Goal: Find specific page/section: Find specific page/section

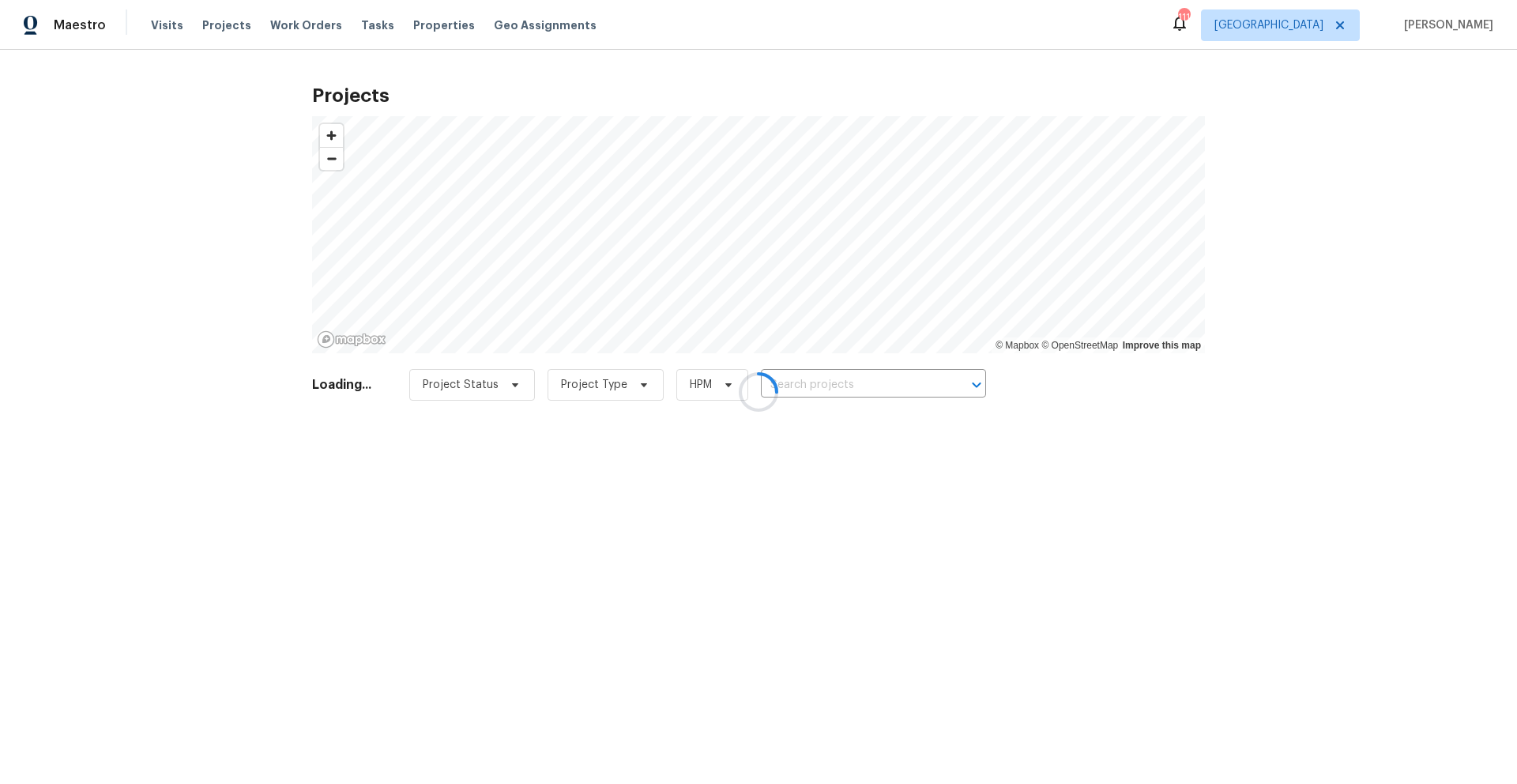
drag, startPoint x: 821, startPoint y: 382, endPoint x: 811, endPoint y: 384, distance: 10.2
click at [821, 382] on div at bounding box center [758, 392] width 1517 height 784
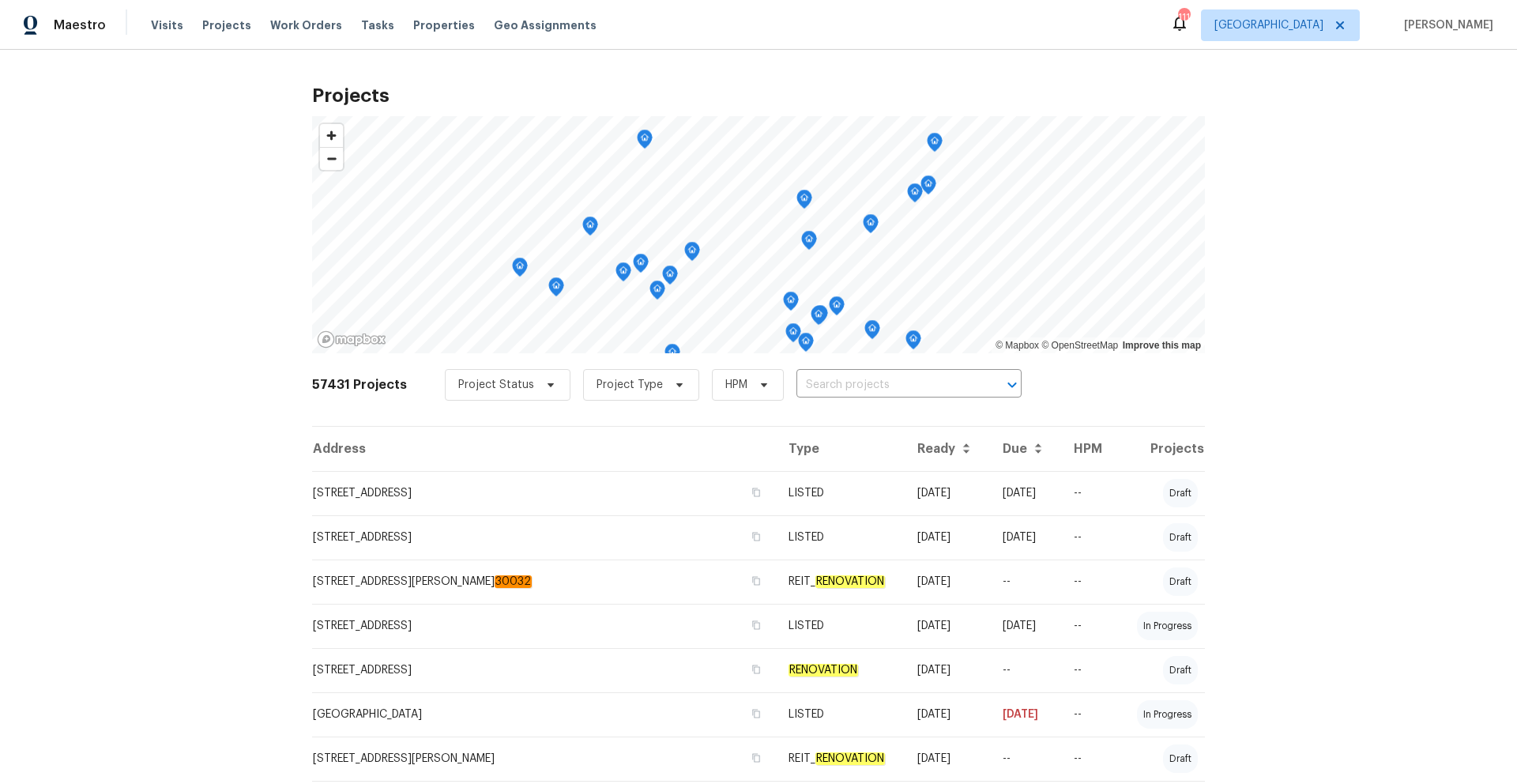
click at [798, 385] on input "text" at bounding box center [887, 385] width 181 height 24
paste input "[STREET_ADDRESS]"
type input "[STREET_ADDRESS]"
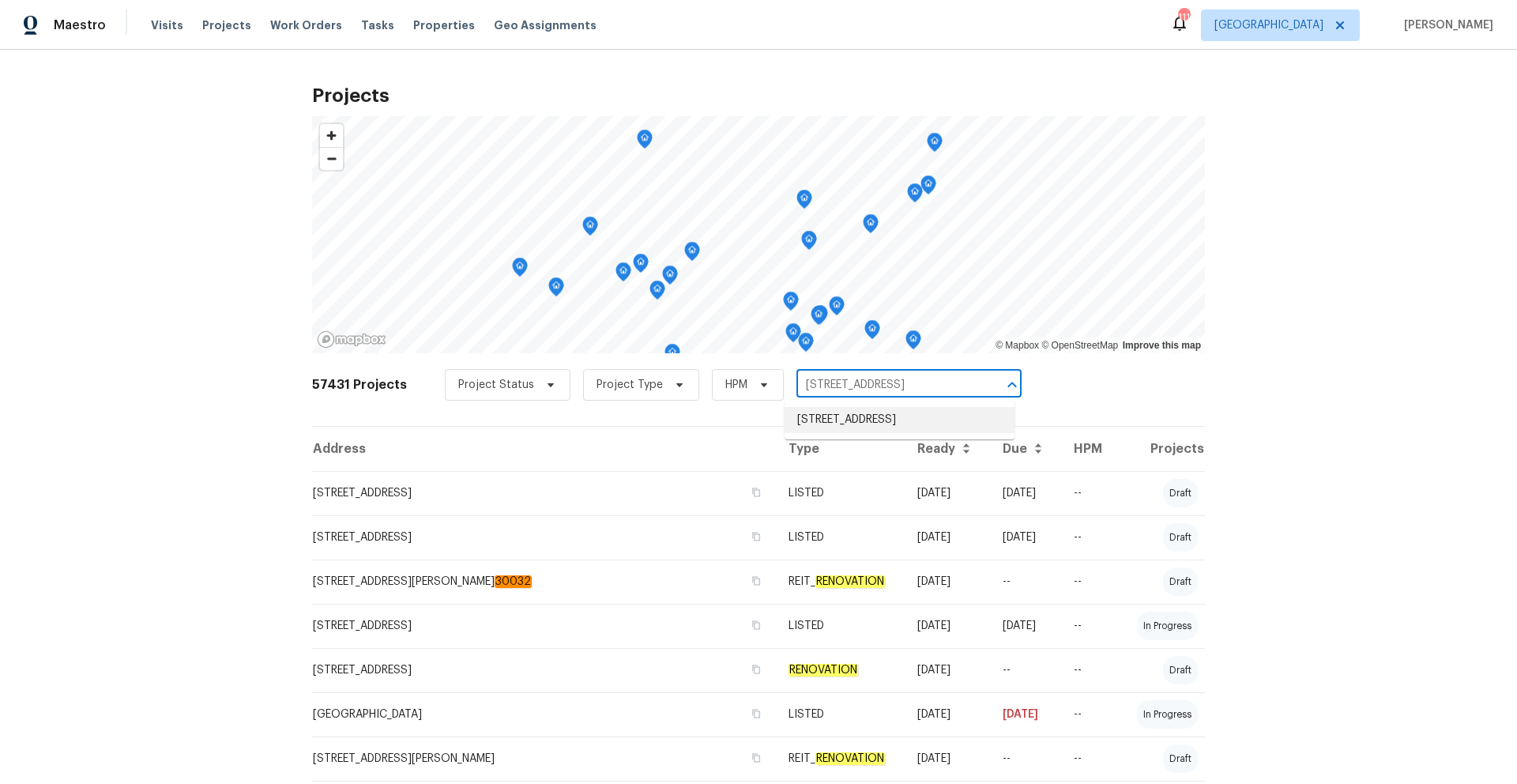
click at [860, 416] on li "[STREET_ADDRESS]" at bounding box center [899, 419] width 230 height 26
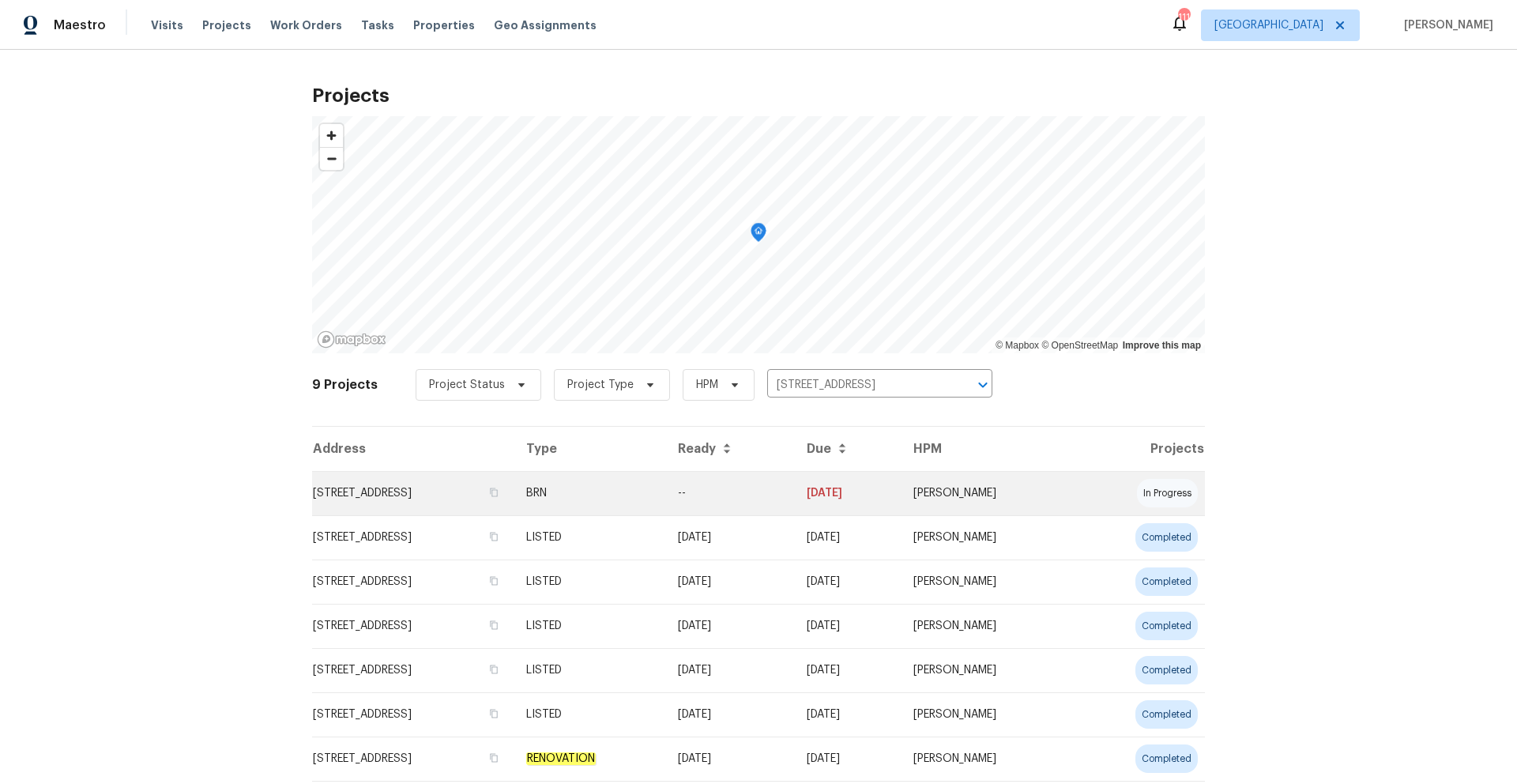
click at [427, 500] on td "[STREET_ADDRESS]" at bounding box center [413, 492] width 201 height 44
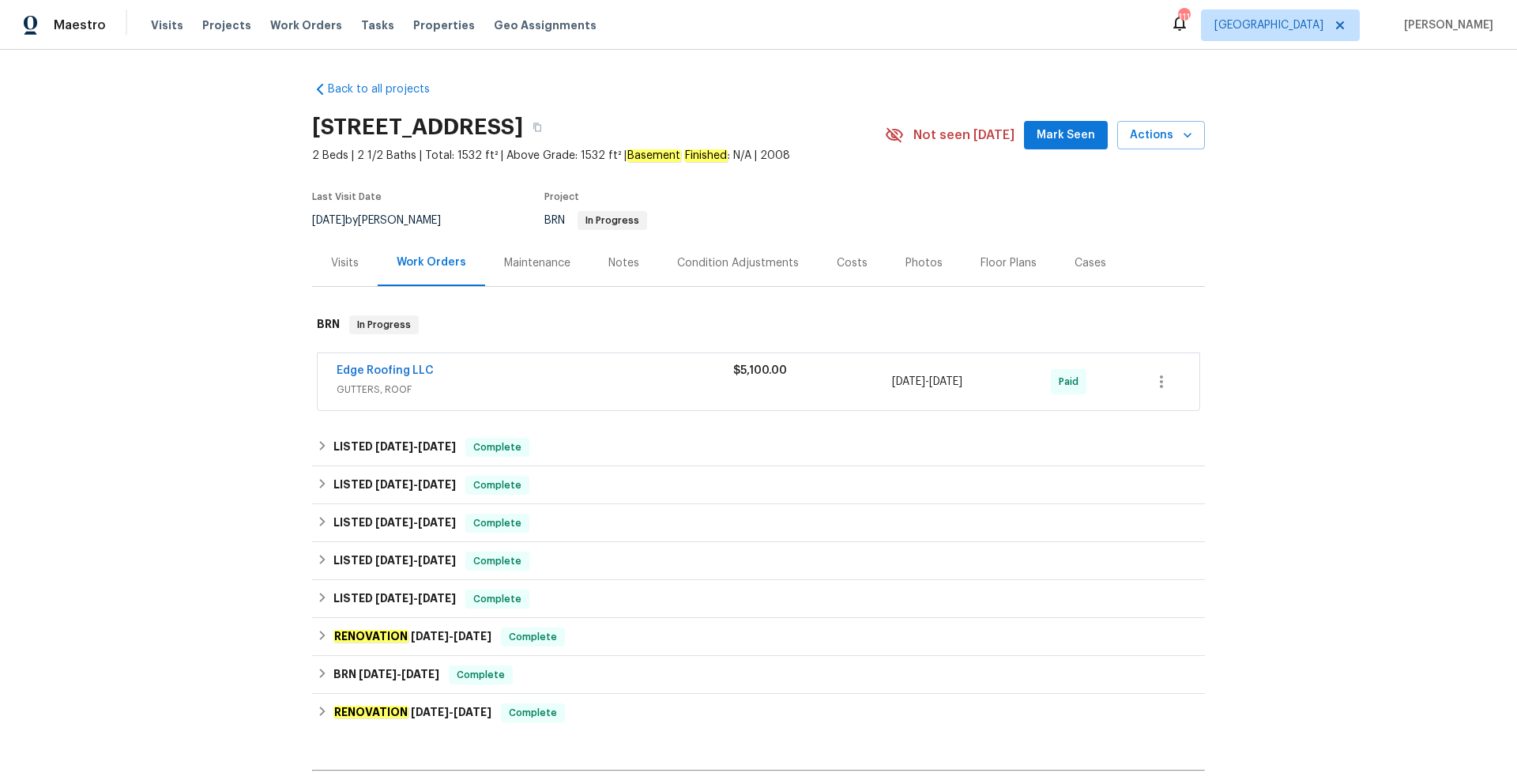
click at [852, 260] on div "Costs" at bounding box center [852, 263] width 31 height 15
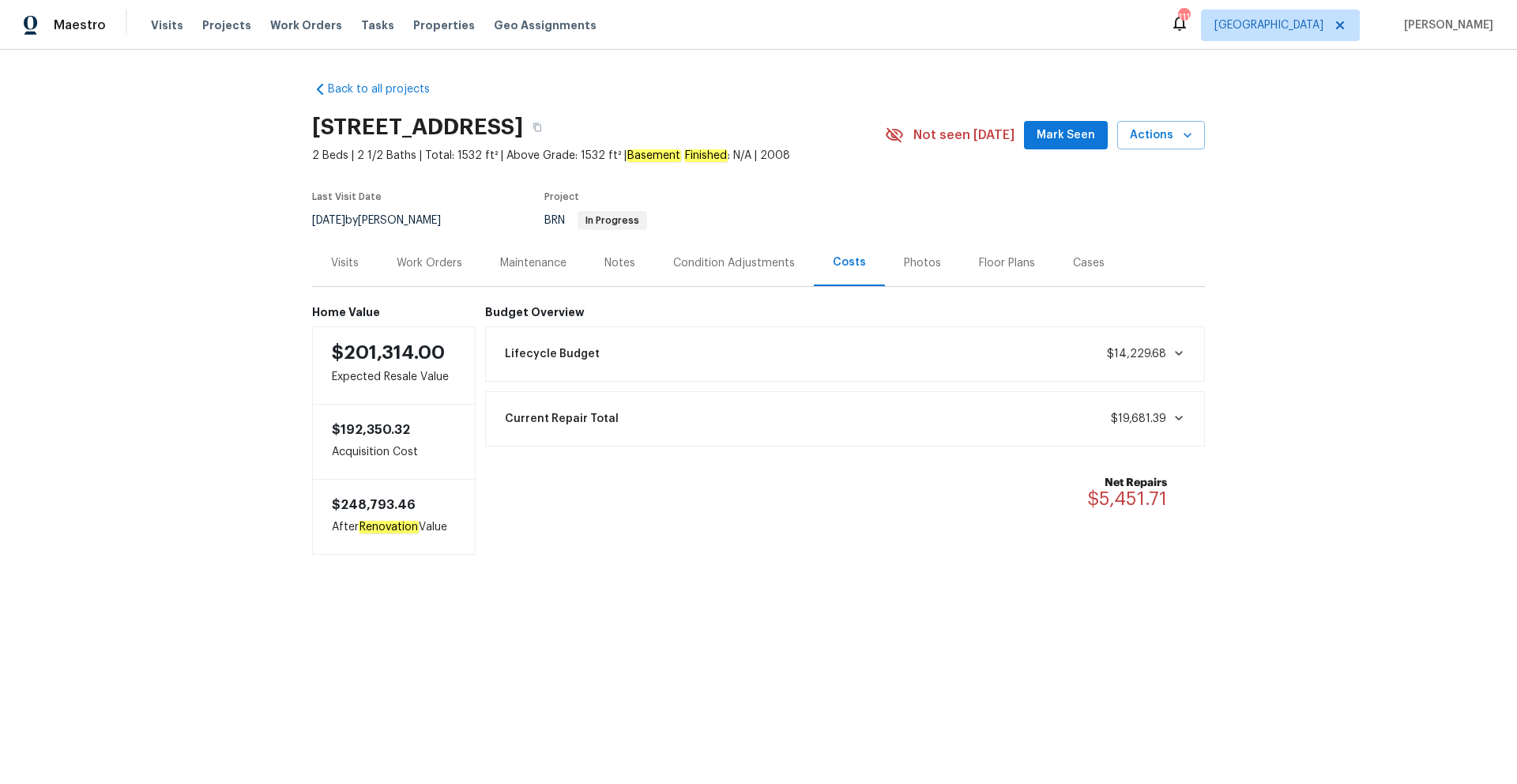
click at [343, 264] on div "Visits" at bounding box center [345, 263] width 28 height 15
